Goal: Information Seeking & Learning: Learn about a topic

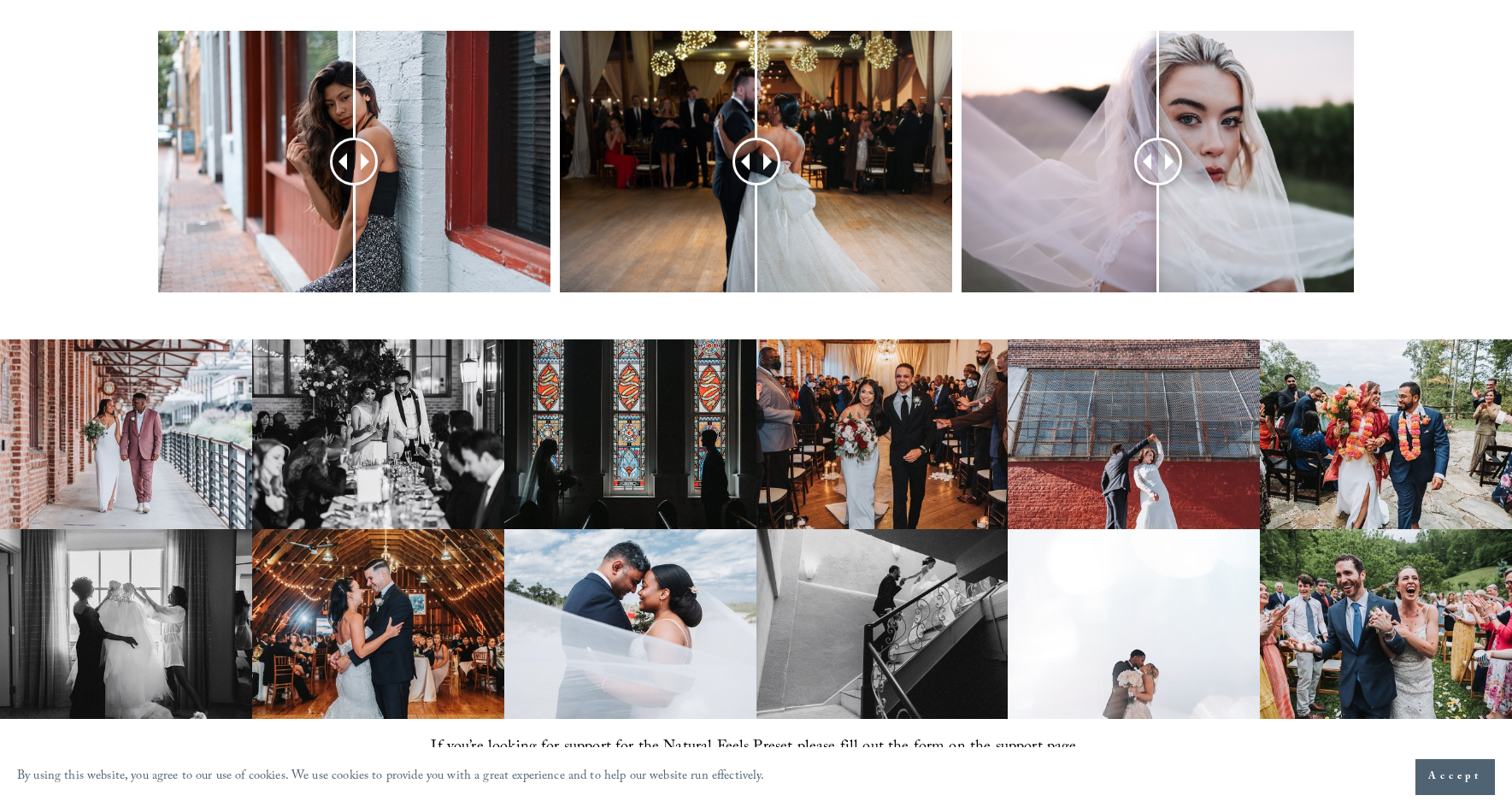
scroll to position [845, 0]
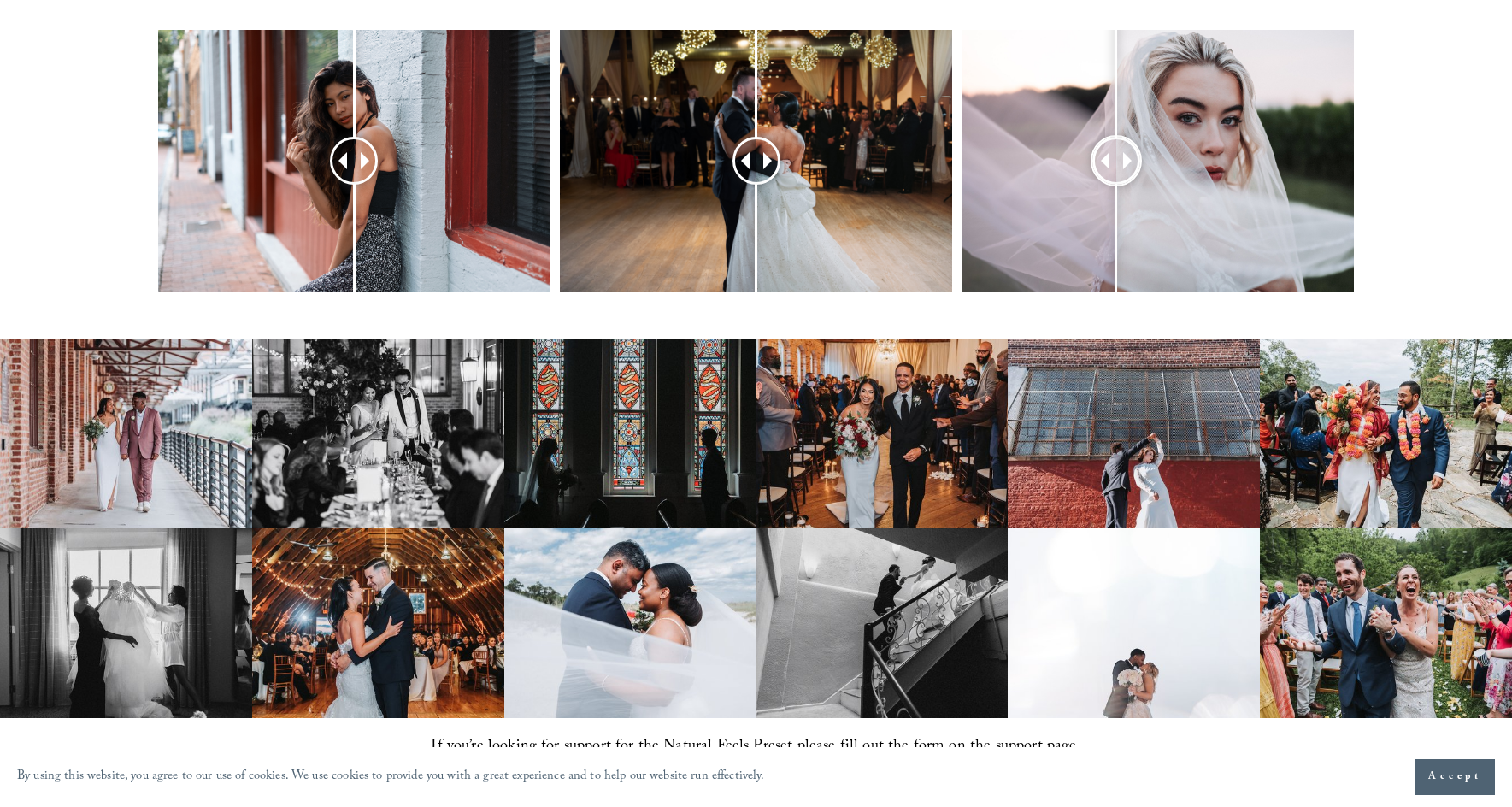
drag, startPoint x: 1155, startPoint y: 125, endPoint x: 1114, endPoint y: 143, distance: 44.8
click at [1114, 143] on div at bounding box center [1116, 161] width 44 height 44
drag, startPoint x: 756, startPoint y: 134, endPoint x: 796, endPoint y: 176, distance: 58.0
click at [796, 176] on div at bounding box center [796, 161] width 44 height 44
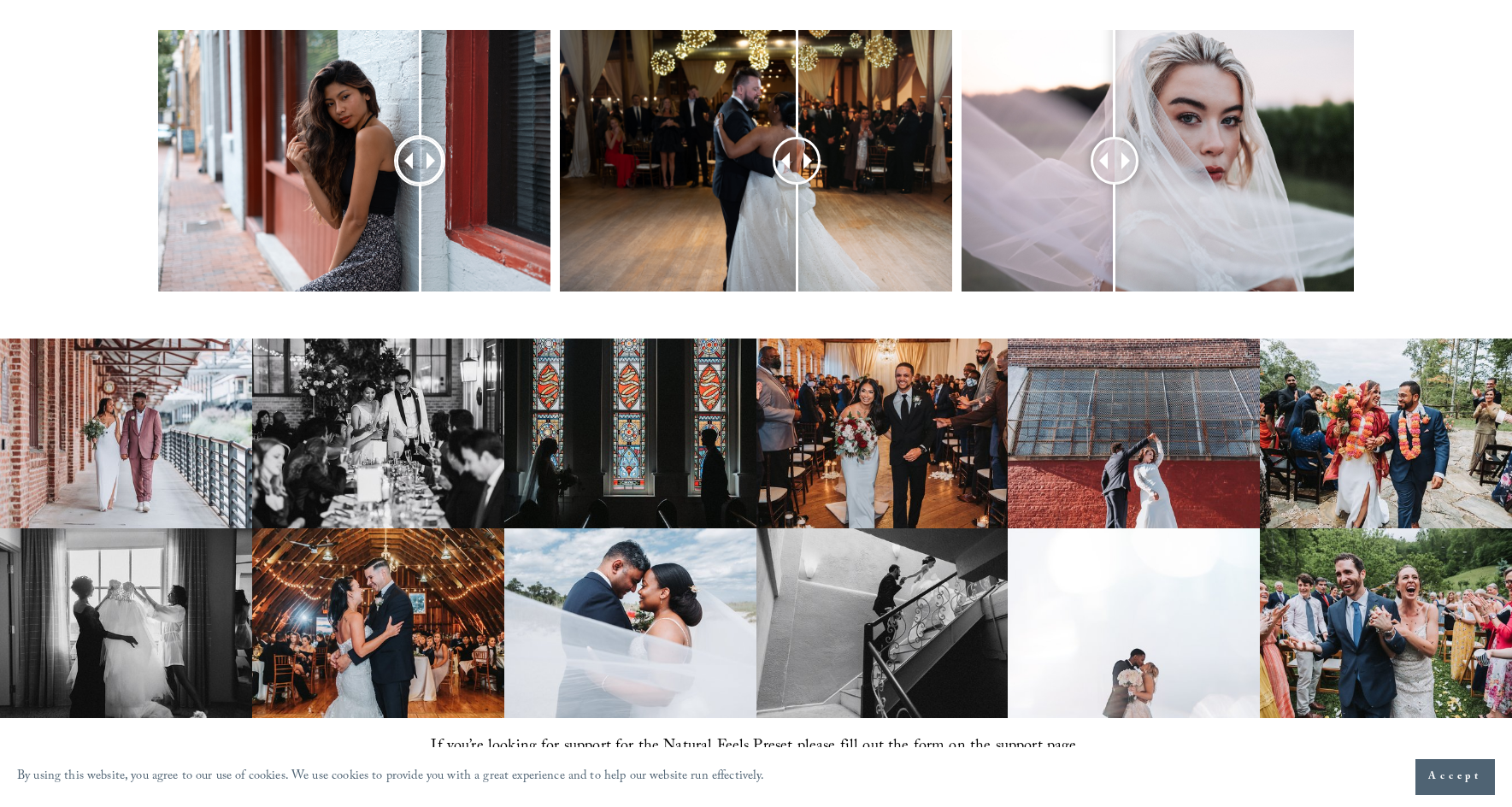
drag, startPoint x: 355, startPoint y: 129, endPoint x: 420, endPoint y: 166, distance: 74.8
click at [420, 168] on div at bounding box center [419, 160] width 47 height 47
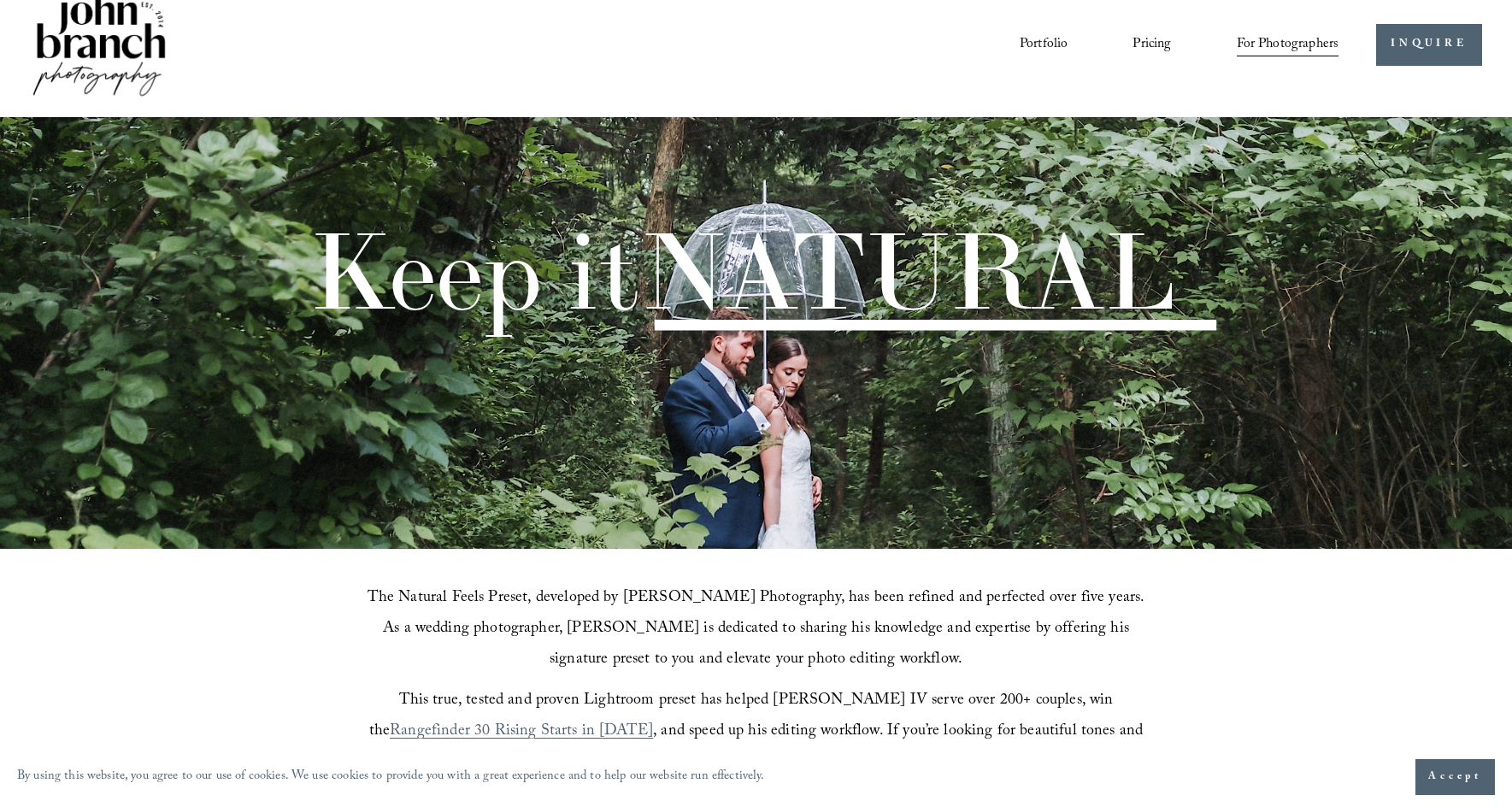
scroll to position [0, 0]
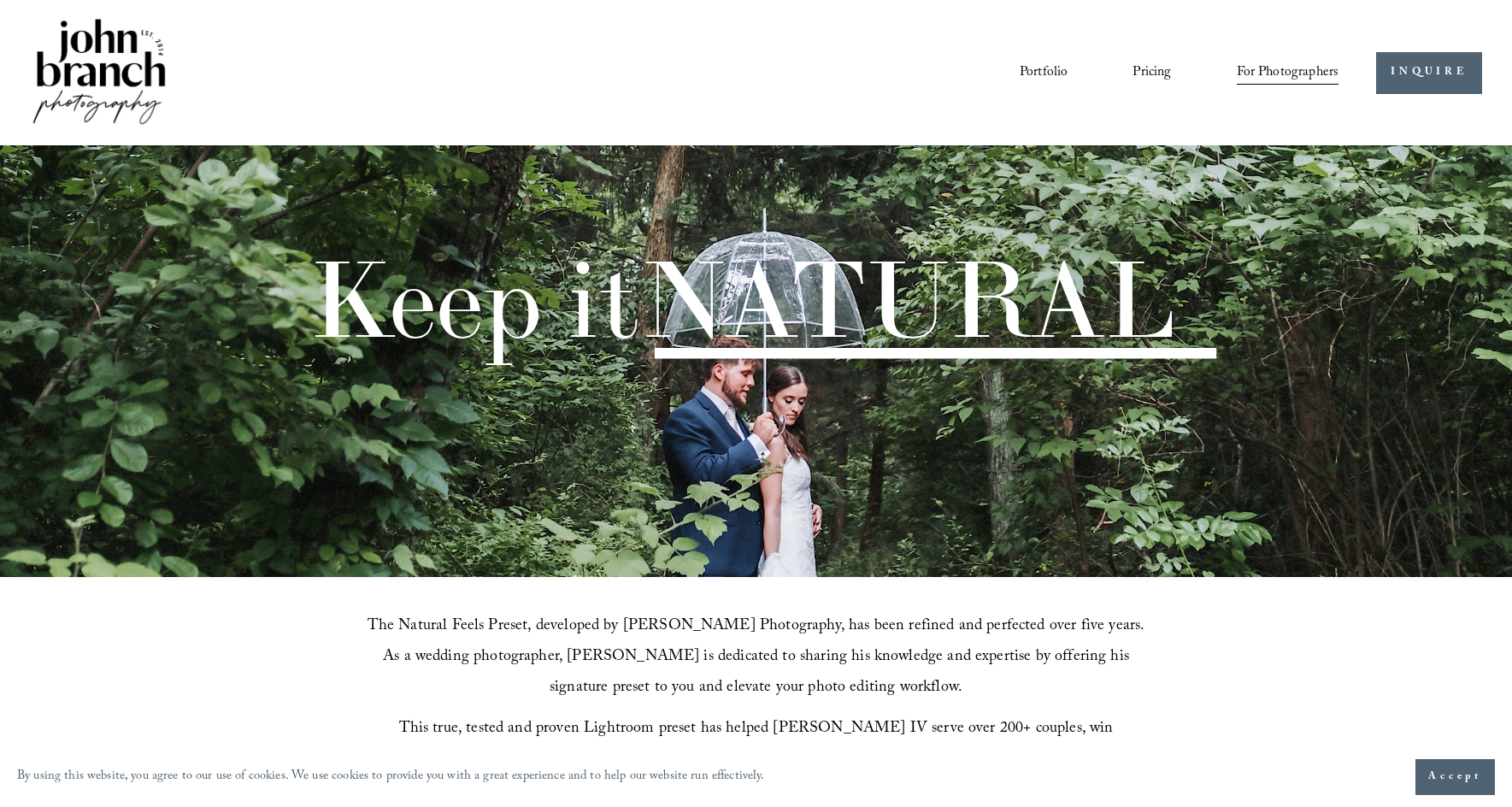
click at [1041, 72] on link "Portfolio" at bounding box center [1043, 73] width 48 height 29
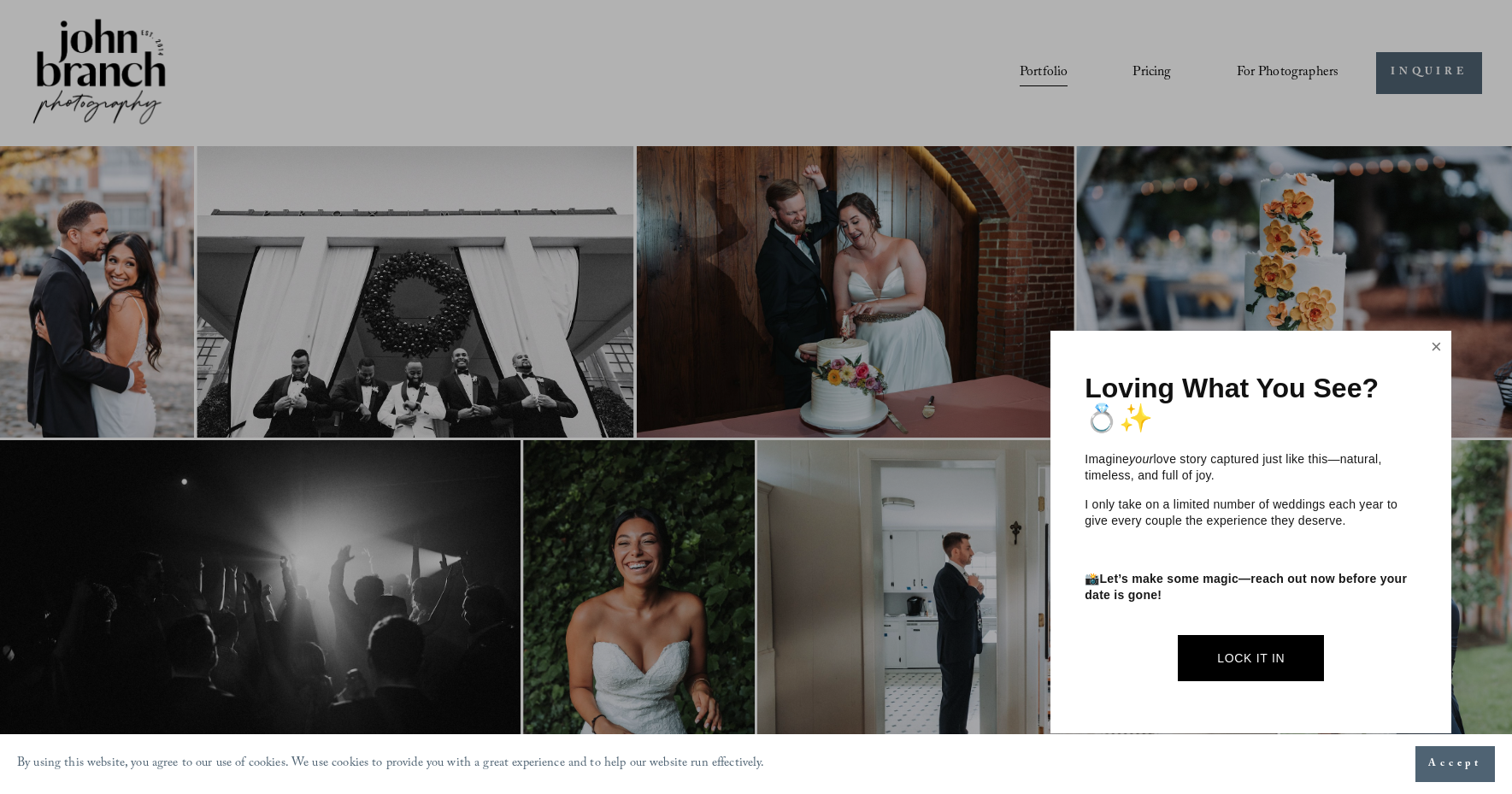
click at [1431, 349] on link "Close" at bounding box center [1437, 347] width 26 height 27
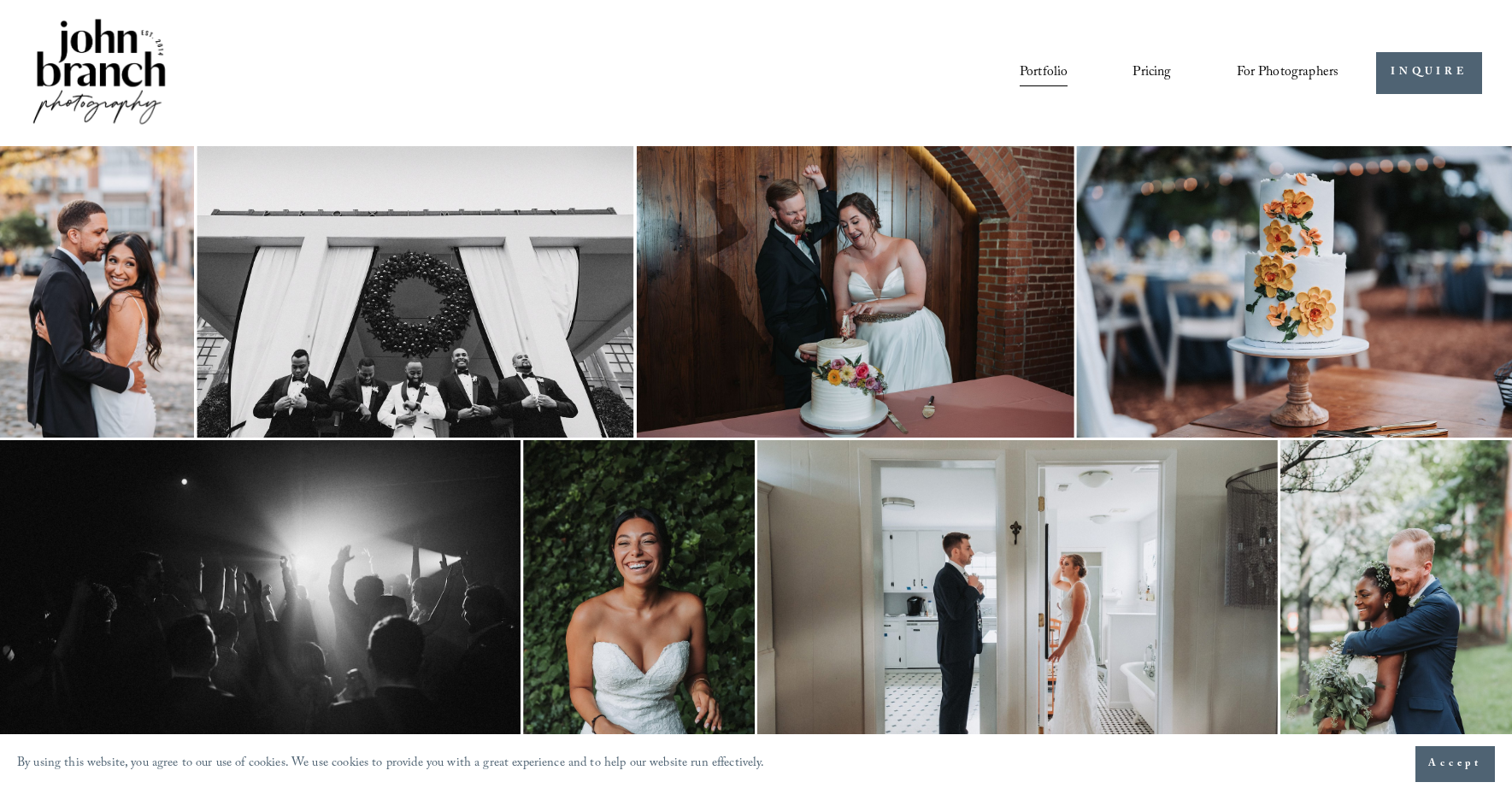
click at [1317, 58] on link "For Photographers" at bounding box center [1288, 73] width 103 height 29
click at [1308, 69] on span "For Photographers" at bounding box center [1288, 73] width 103 height 27
click at [0, 0] on link "Blog" at bounding box center [0, 0] width 0 height 0
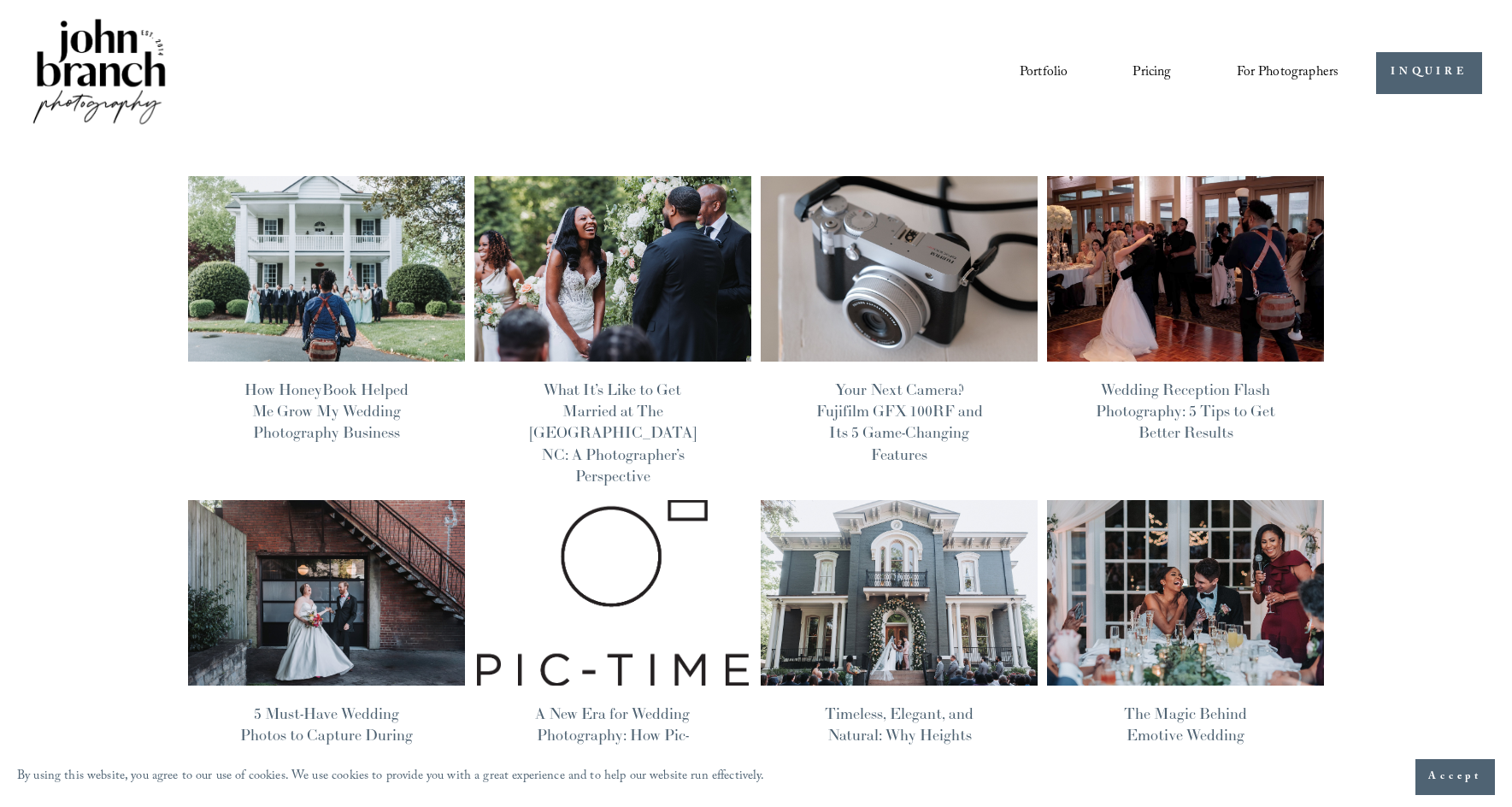
click at [343, 291] on img at bounding box center [326, 268] width 279 height 187
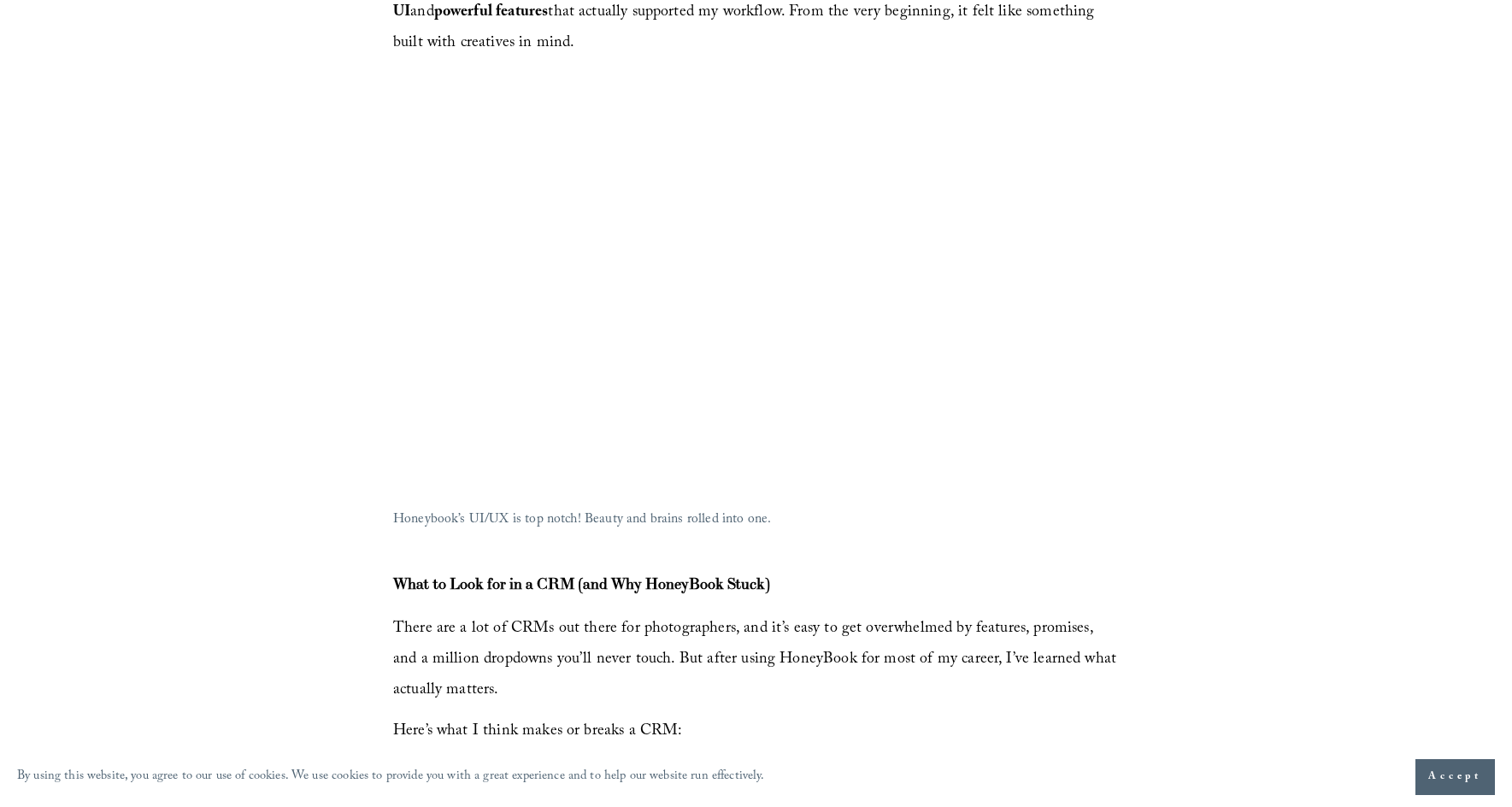
scroll to position [1129, 0]
